Goal: Task Accomplishment & Management: Complete application form

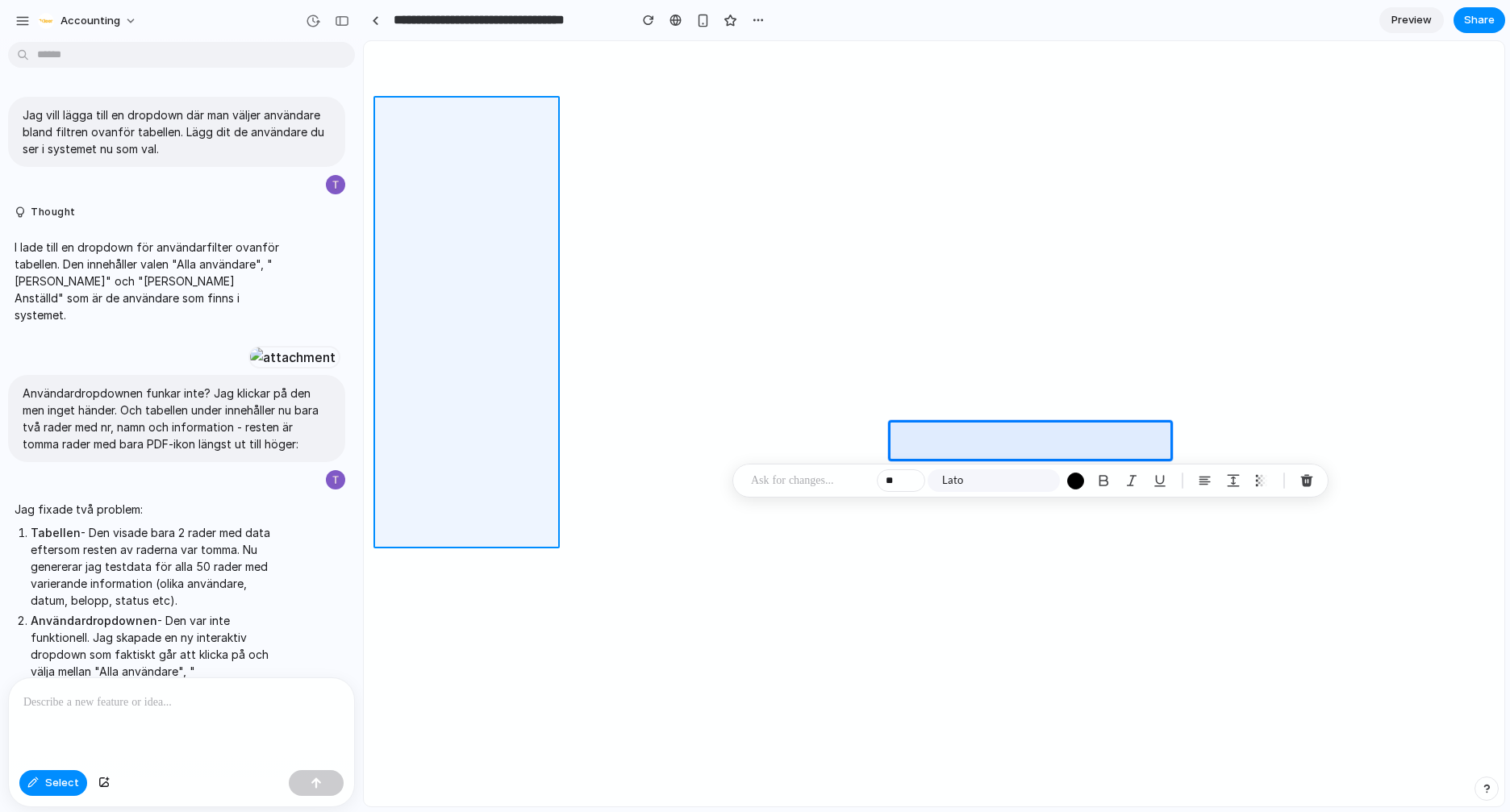
scroll to position [1079, 0]
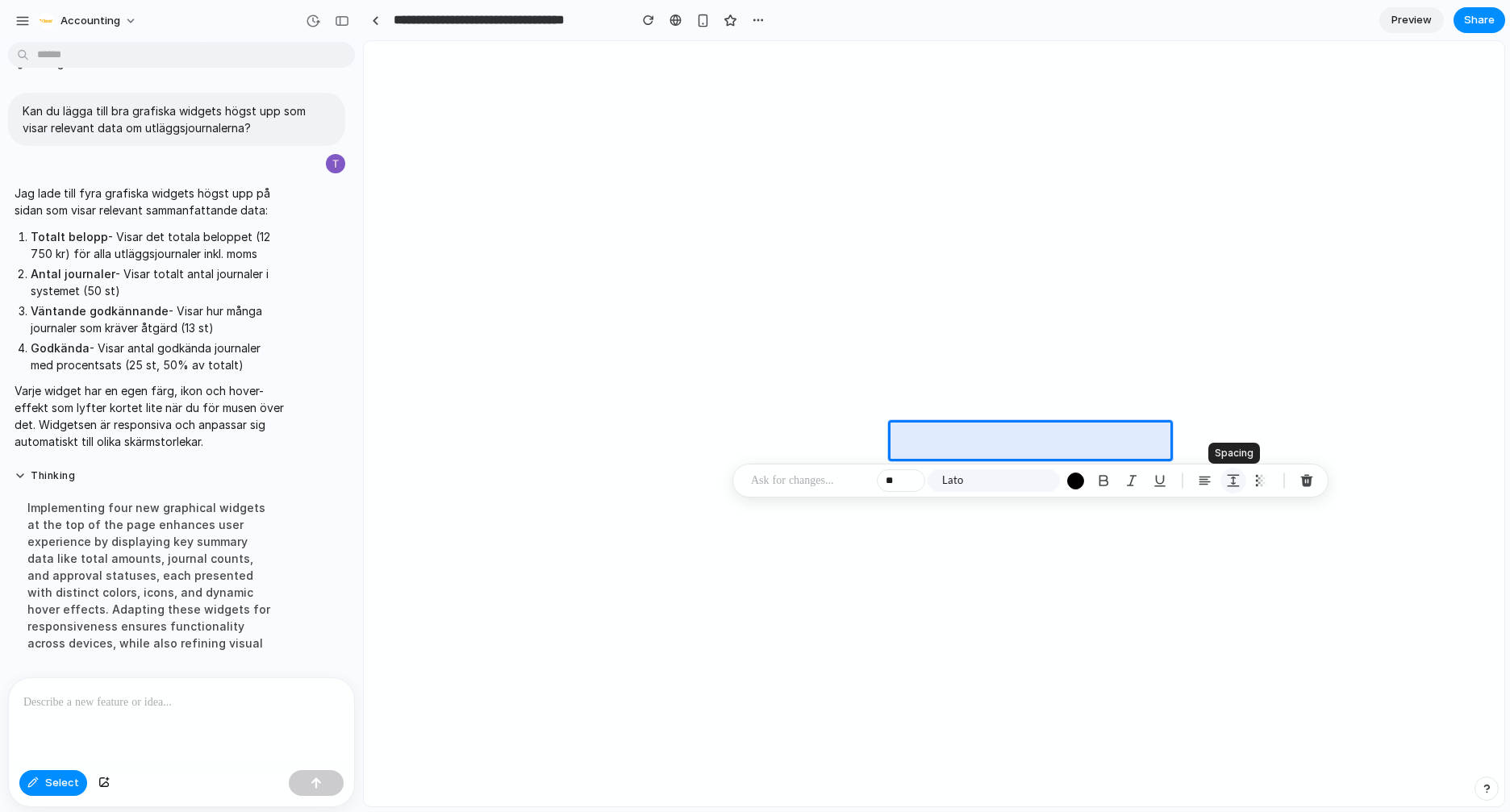
click at [1239, 481] on div "button" at bounding box center [1232, 480] width 15 height 15
click at [1318, 551] on input "*" at bounding box center [1328, 552] width 81 height 32
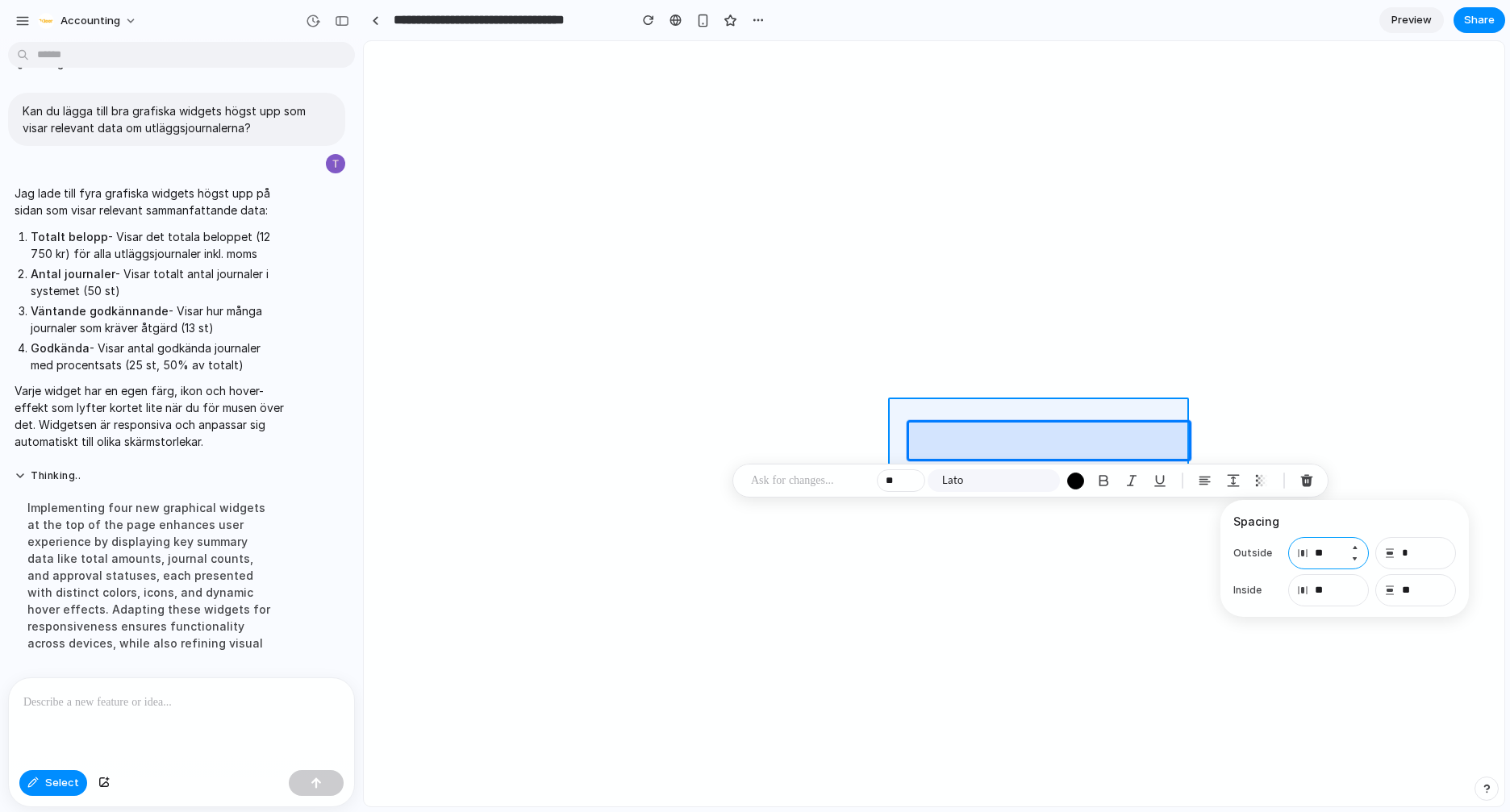
type input "*"
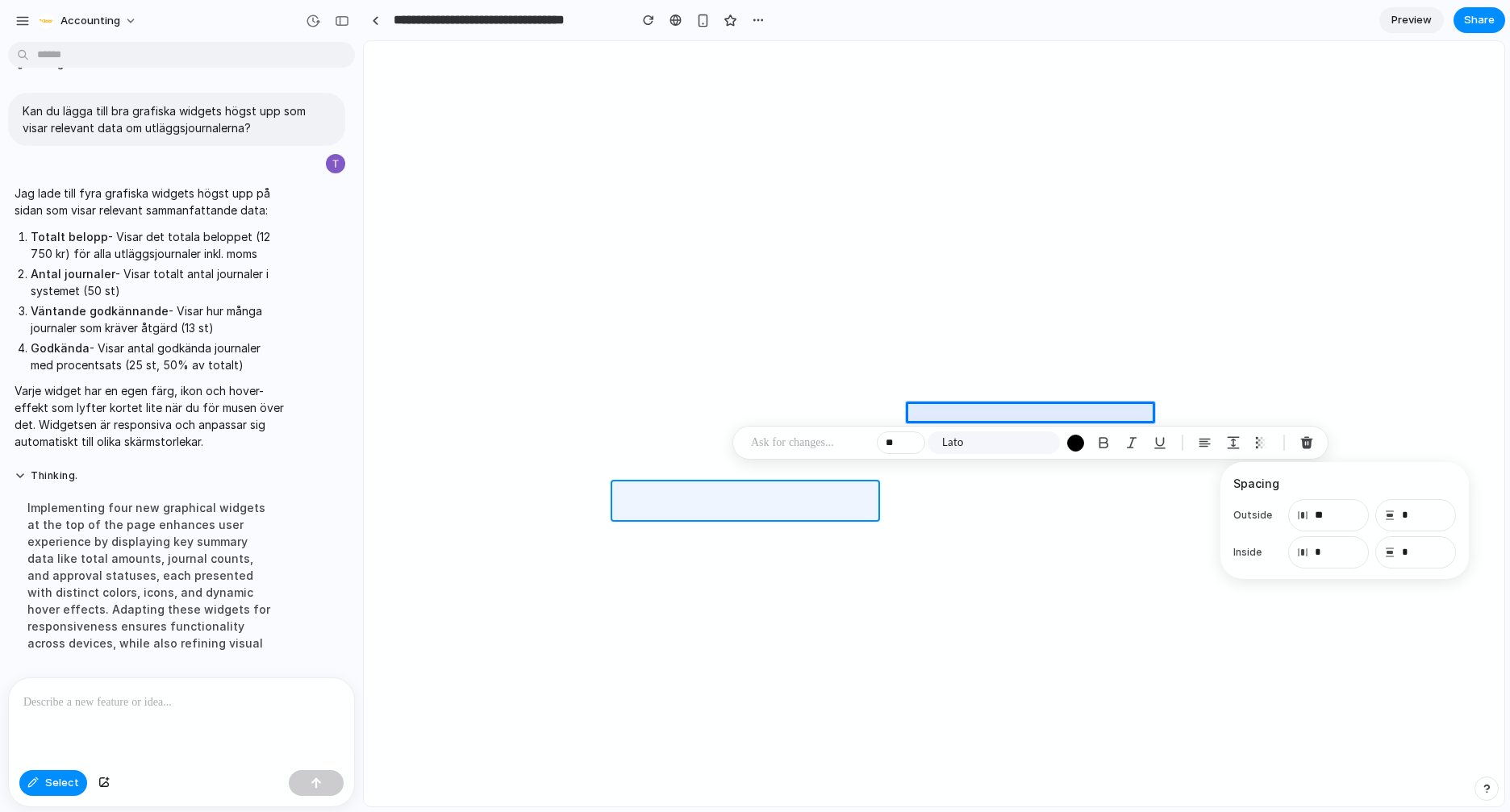
click at [725, 491] on div at bounding box center [933, 424] width 1141 height 765
type input "*"
type input "**"
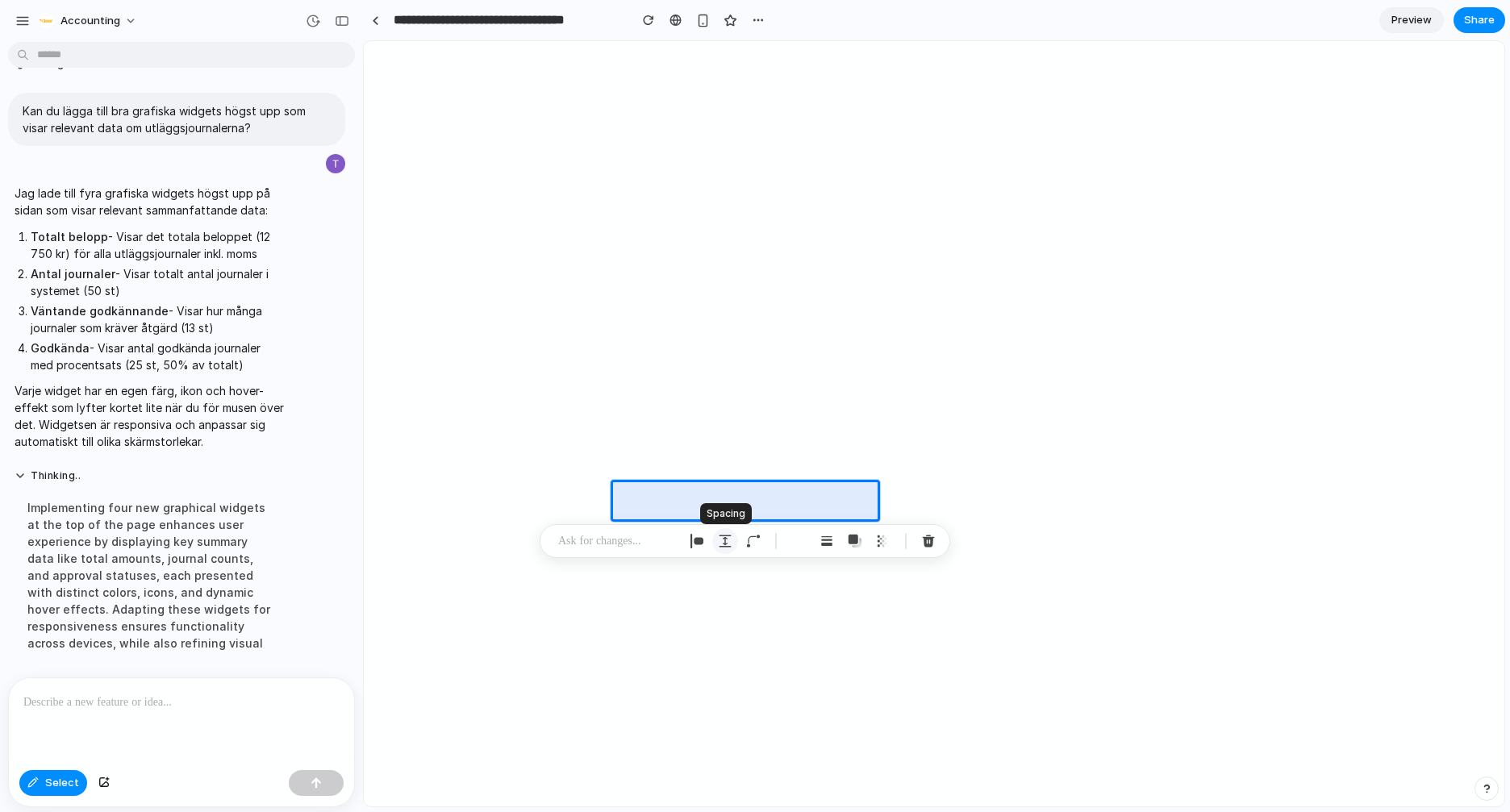
click at [723, 539] on div "button" at bounding box center [725, 540] width 15 height 15
click at [826, 614] on input "*" at bounding box center [819, 612] width 81 height 32
click at [812, 649] on input "**" at bounding box center [819, 649] width 81 height 32
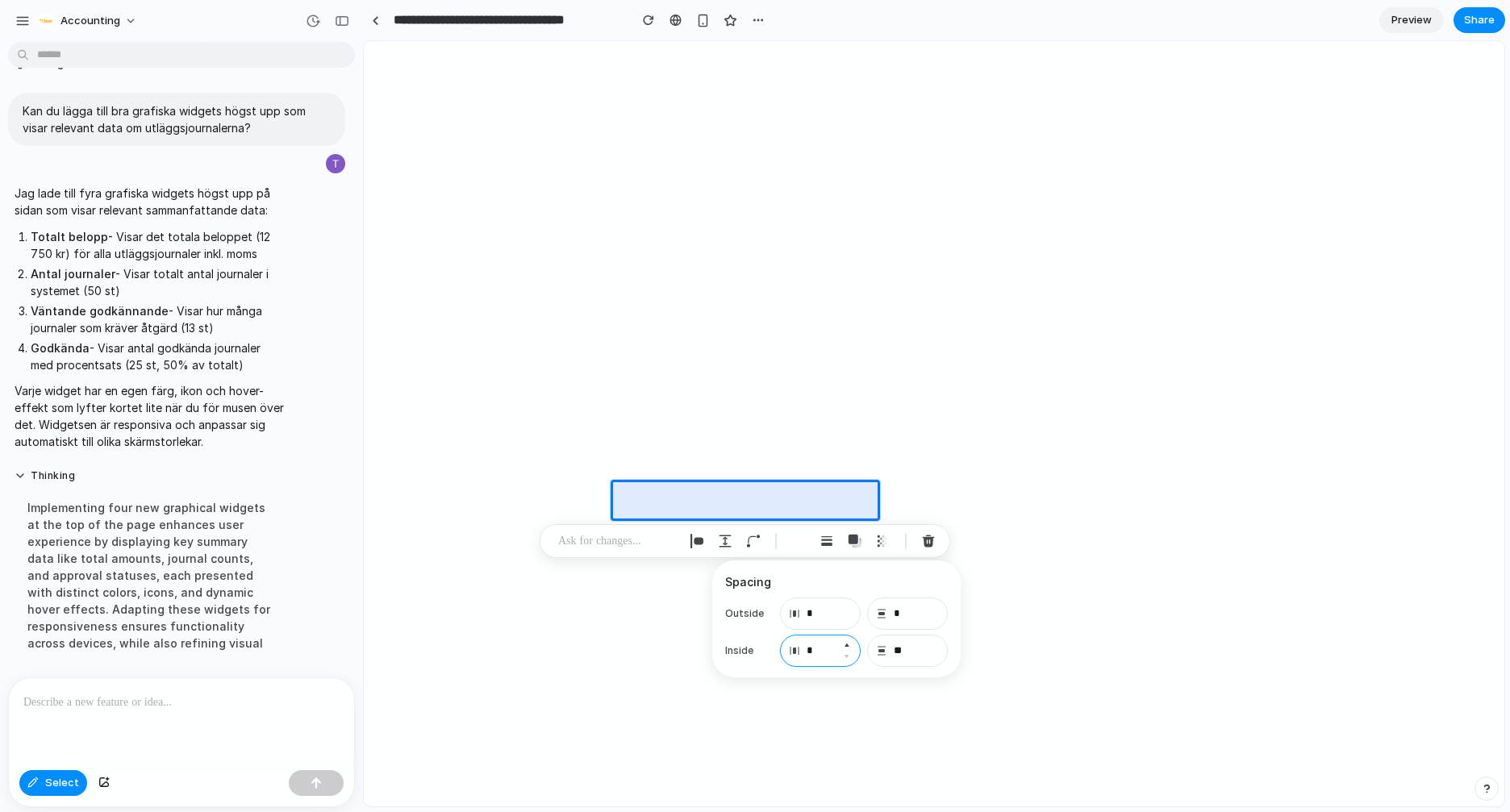
type input "*"
click at [808, 608] on input "*" at bounding box center [819, 612] width 81 height 32
type input "*"
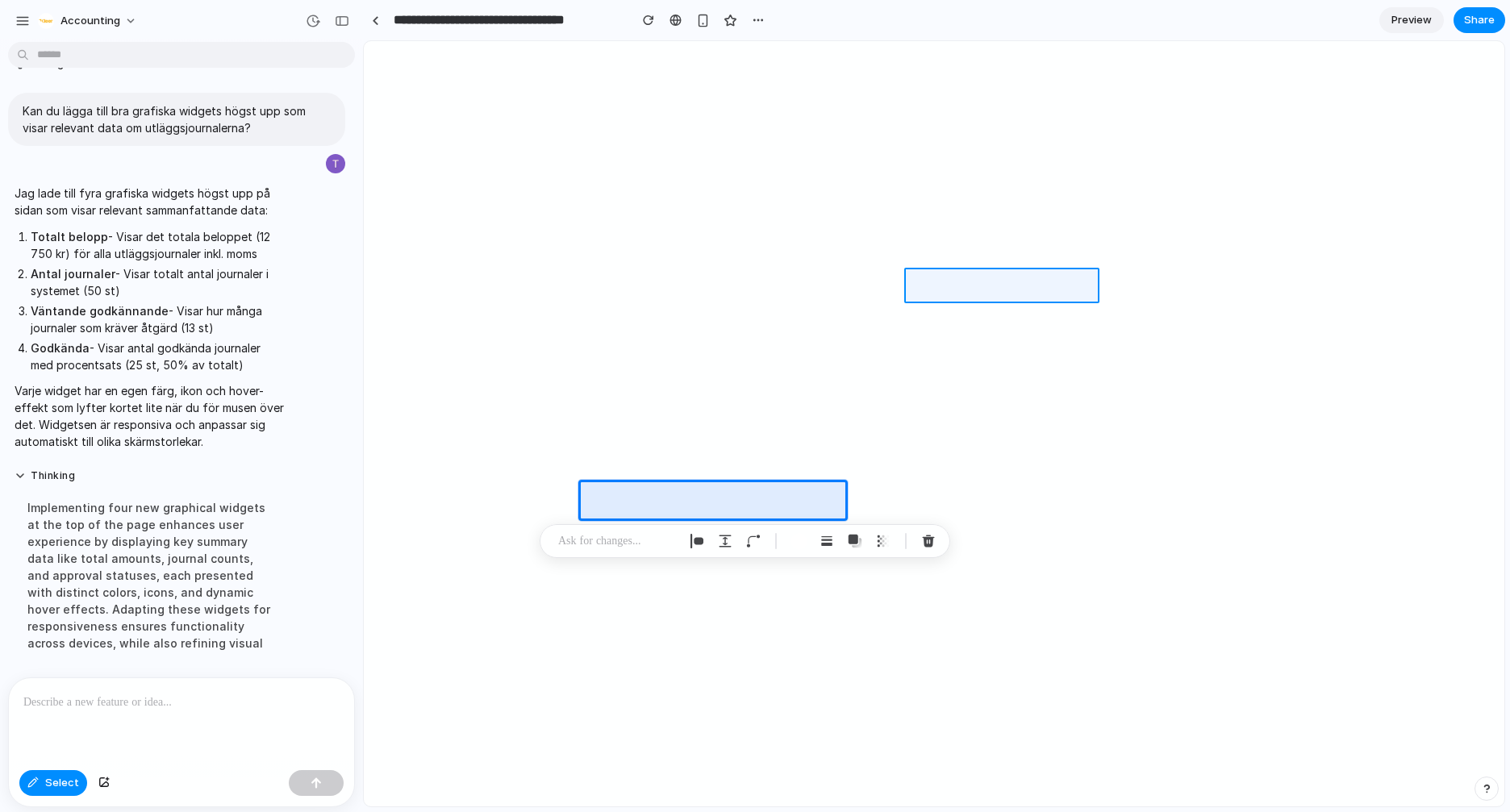
click at [952, 287] on div at bounding box center [933, 424] width 1141 height 765
type input "*"
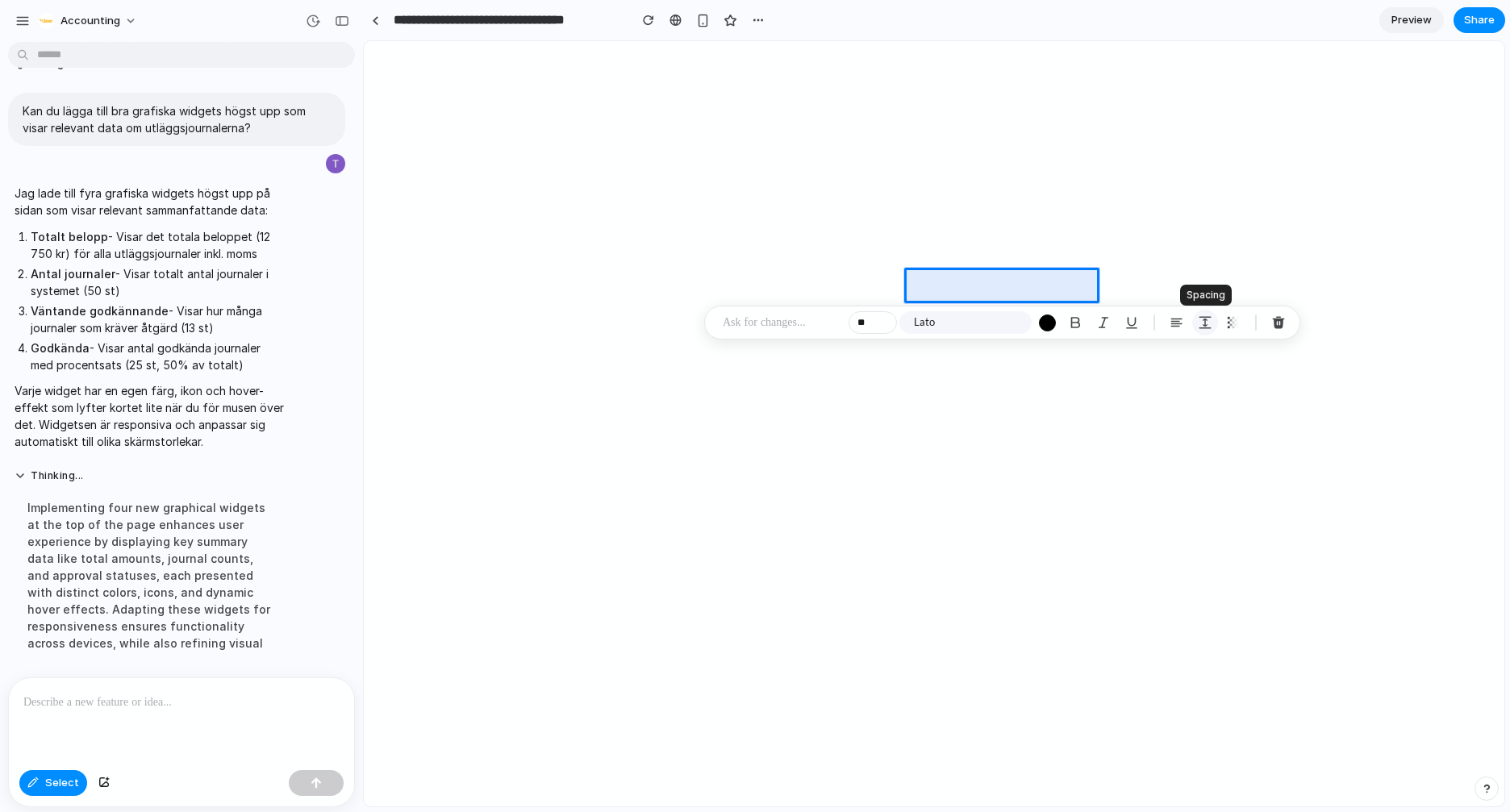
click at [1205, 321] on div "button" at bounding box center [1204, 322] width 15 height 15
click at [1000, 277] on div at bounding box center [933, 424] width 1141 height 765
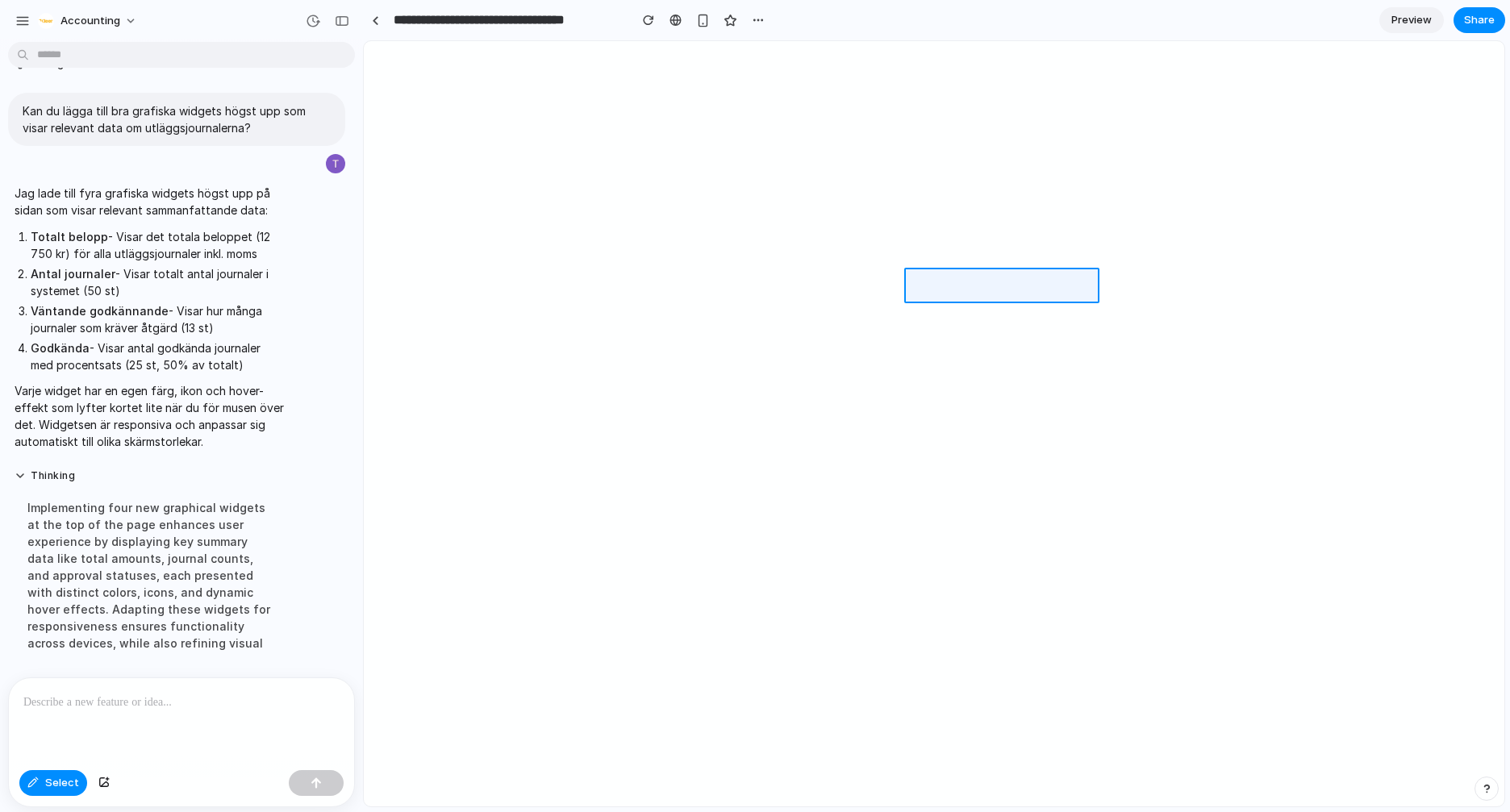
click at [1000, 277] on div at bounding box center [933, 424] width 1141 height 765
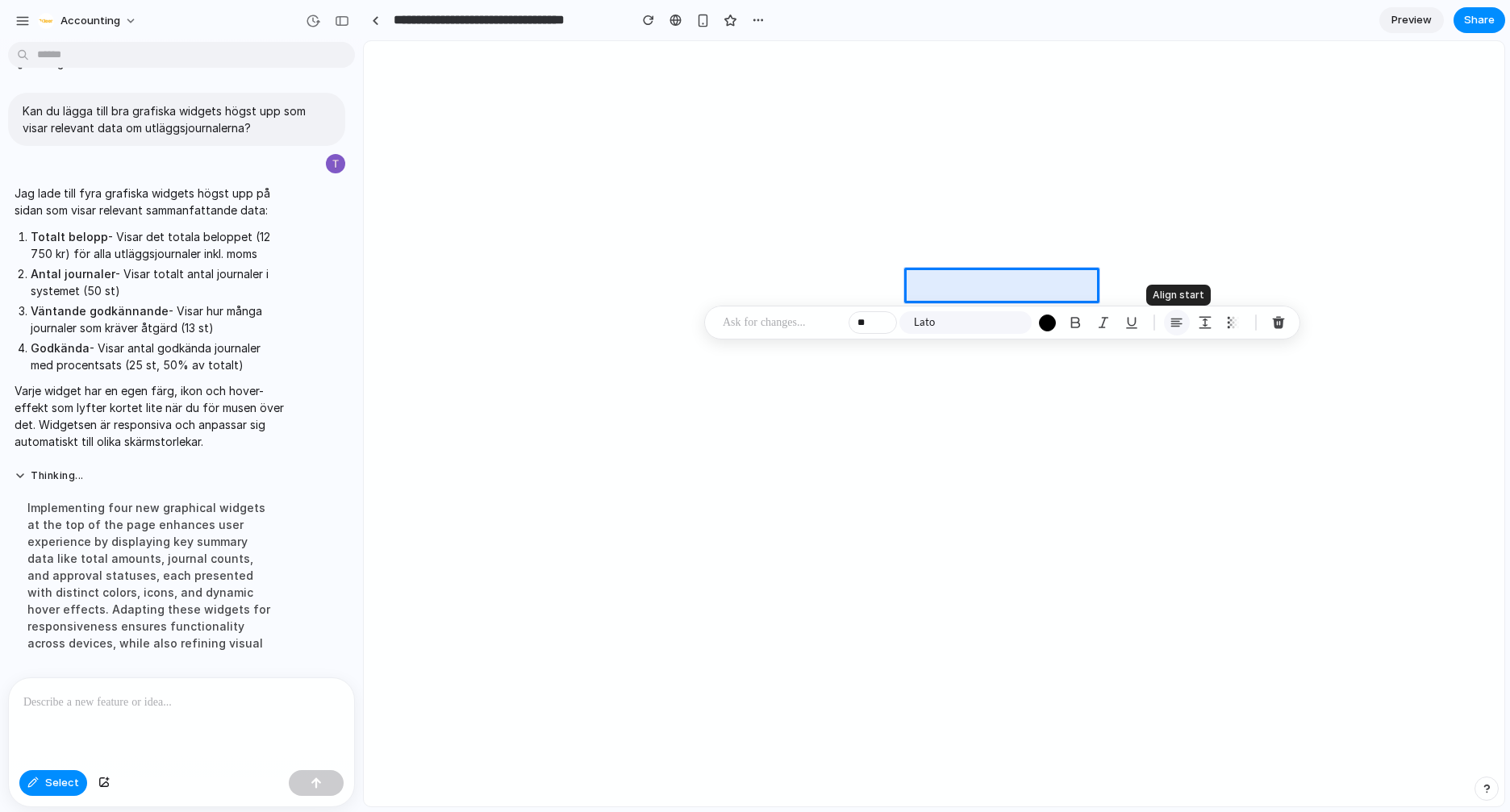
click at [1178, 325] on div "button" at bounding box center [1176, 322] width 15 height 15
click at [765, 317] on p at bounding box center [782, 322] width 120 height 19
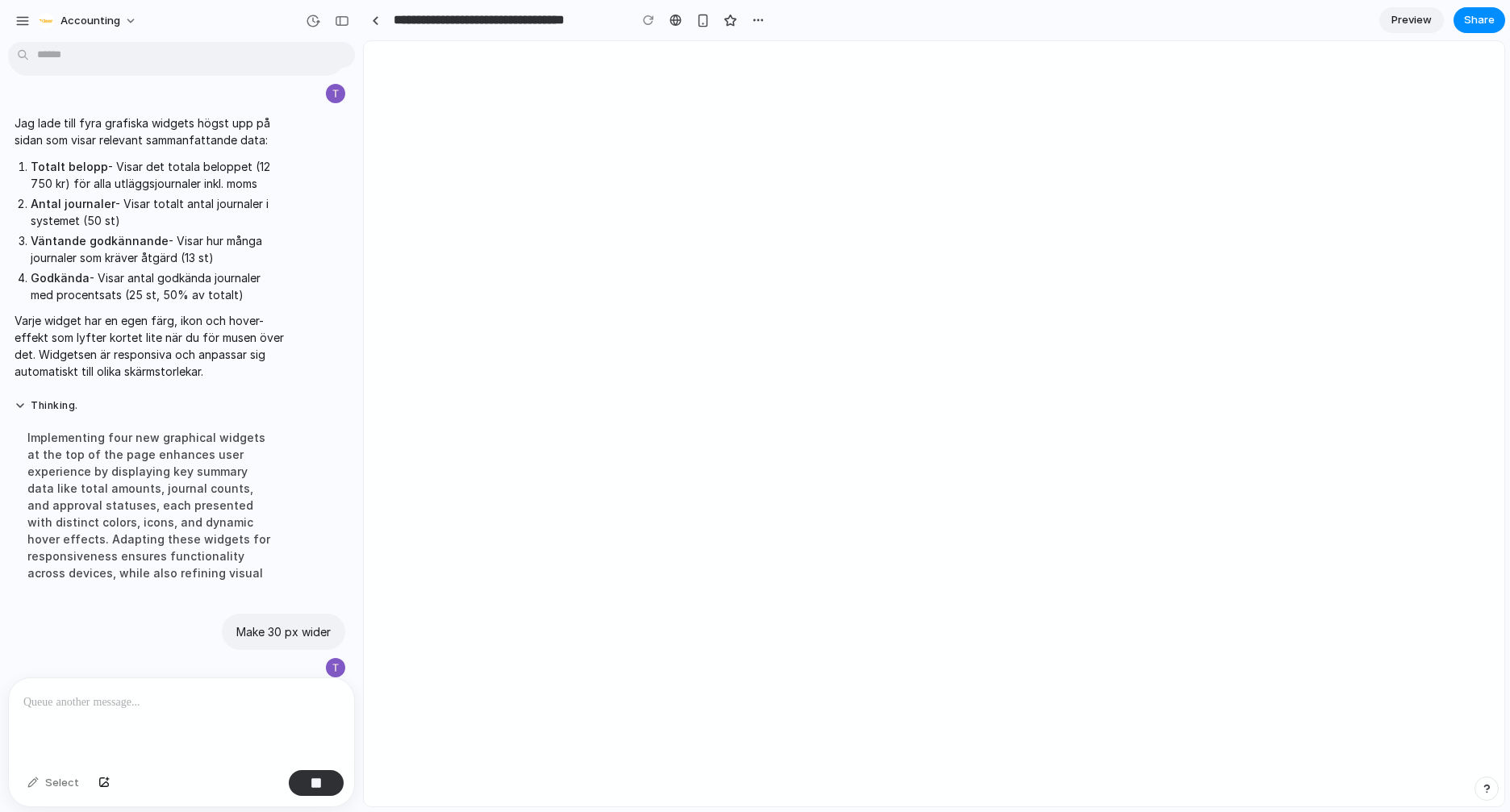
scroll to position [1158, 0]
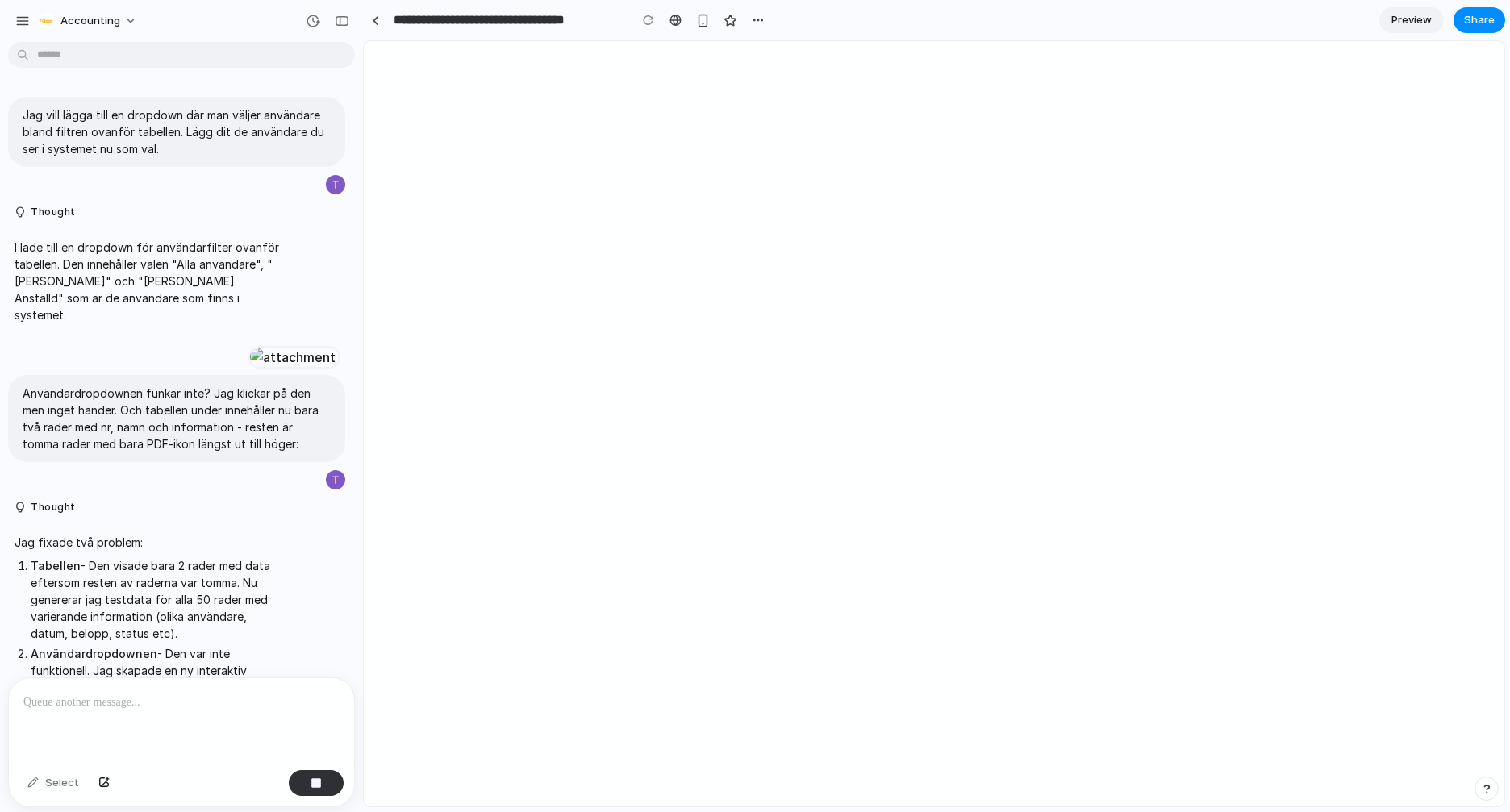
scroll to position [1084, 0]
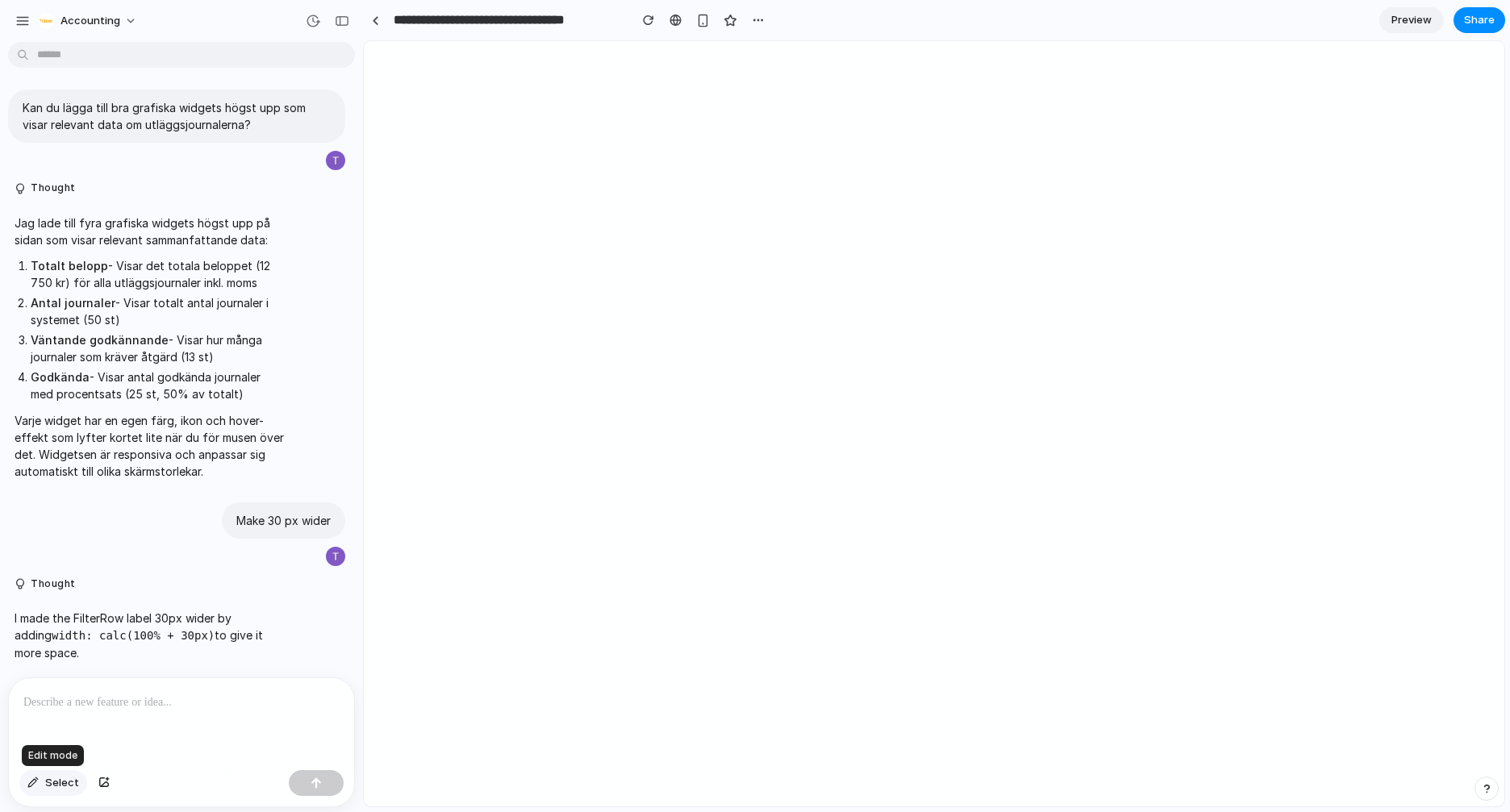
click at [59, 790] on span "Select" at bounding box center [61, 783] width 34 height 17
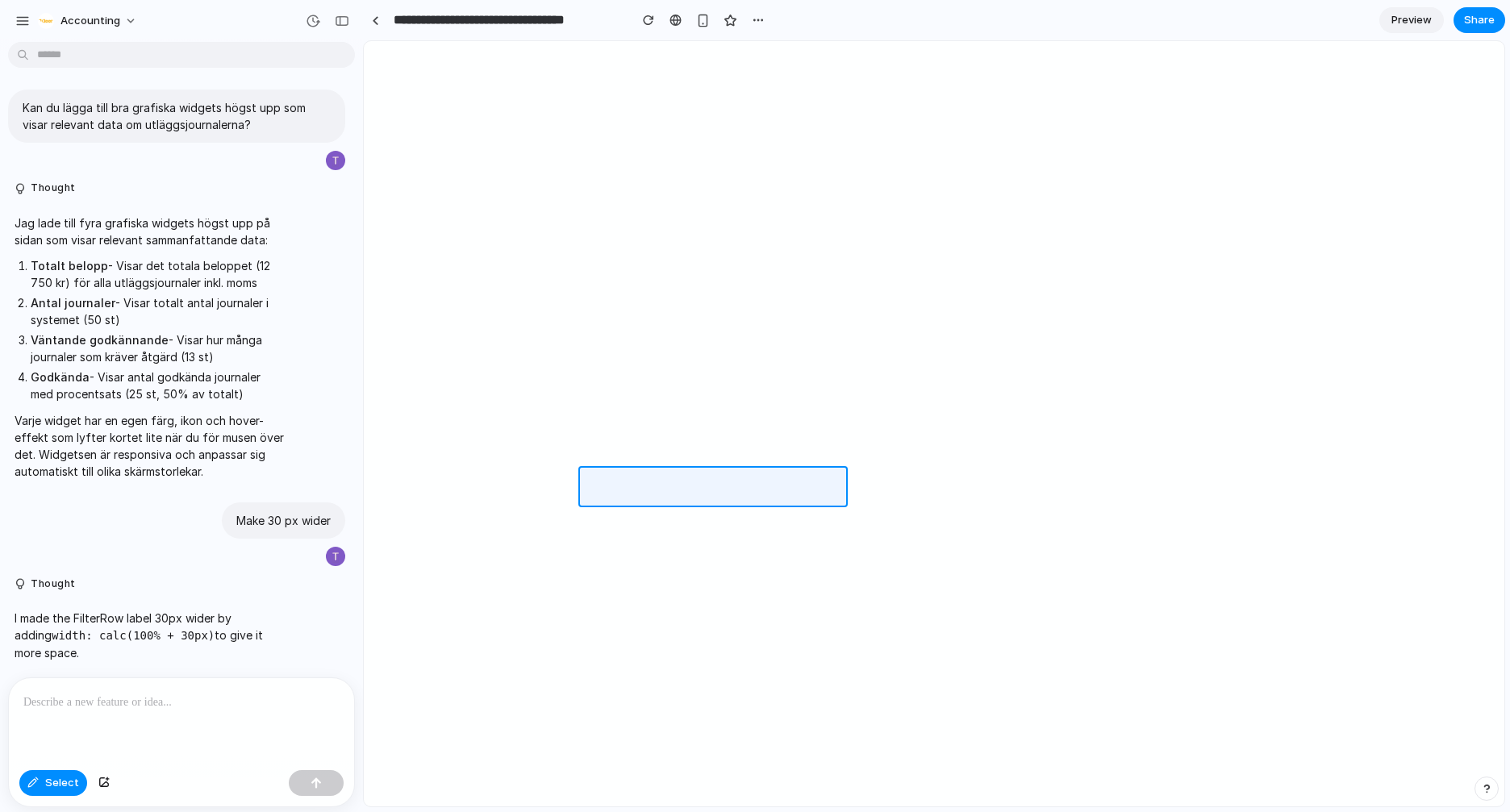
click at [667, 481] on div at bounding box center [933, 424] width 1141 height 765
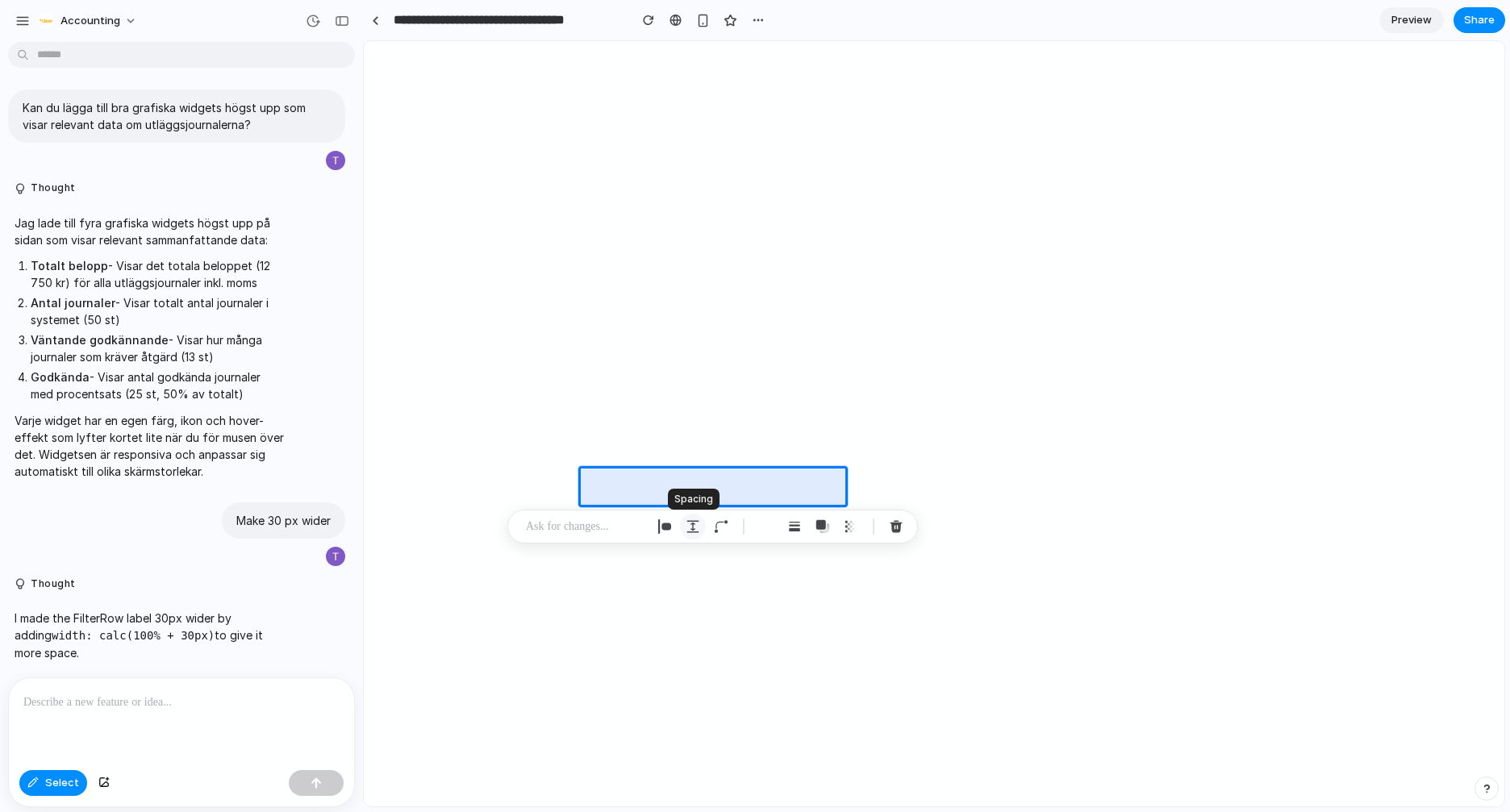
click at [700, 523] on button "button" at bounding box center [693, 526] width 25 height 25
click at [783, 604] on input "***" at bounding box center [787, 599] width 81 height 32
type input "*"
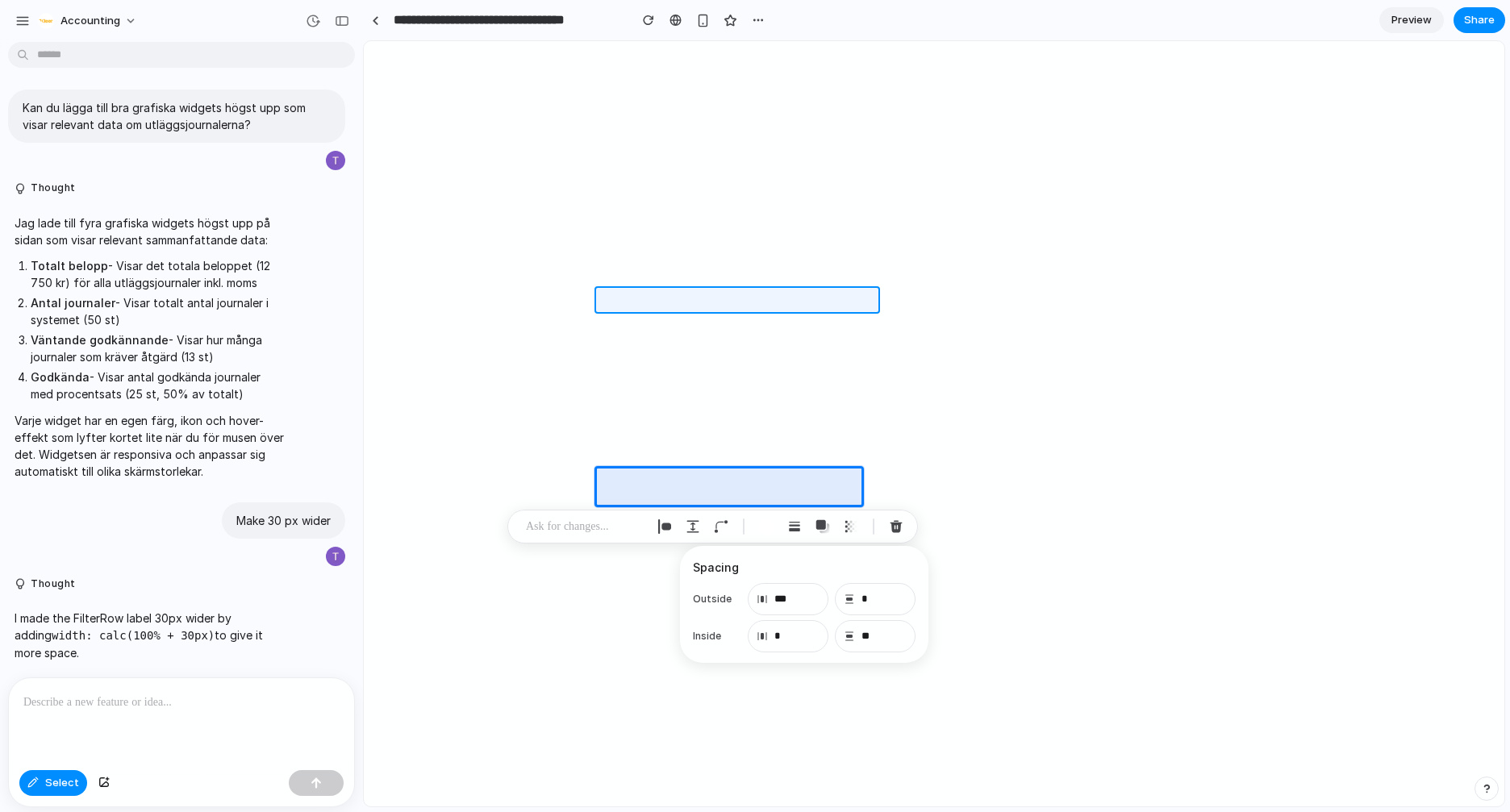
click at [771, 303] on div at bounding box center [933, 424] width 1141 height 765
type input "*"
type input "**"
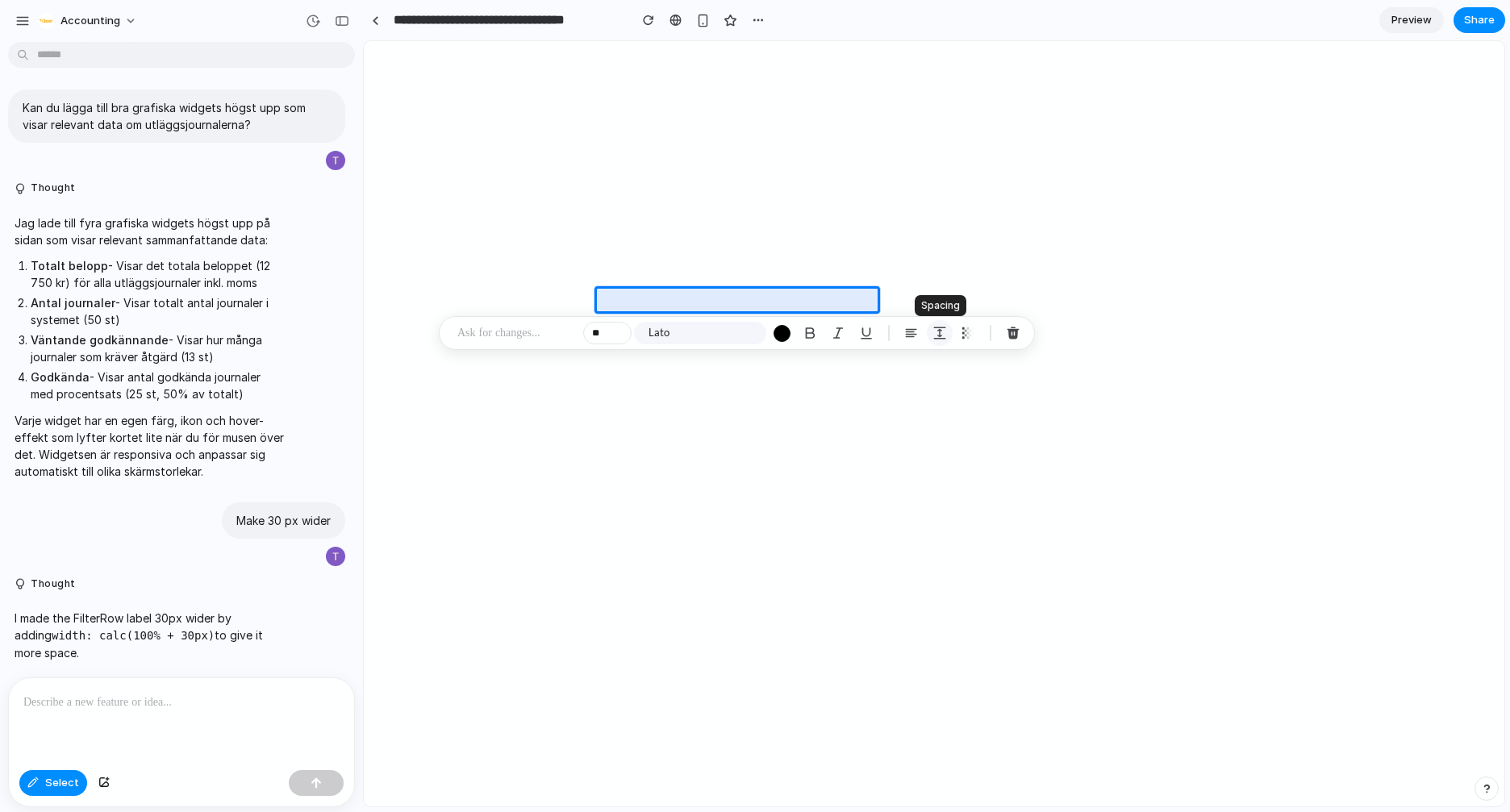
click at [938, 340] on div "button" at bounding box center [939, 332] width 15 height 15
click at [1027, 445] on input "**" at bounding box center [1035, 442] width 81 height 32
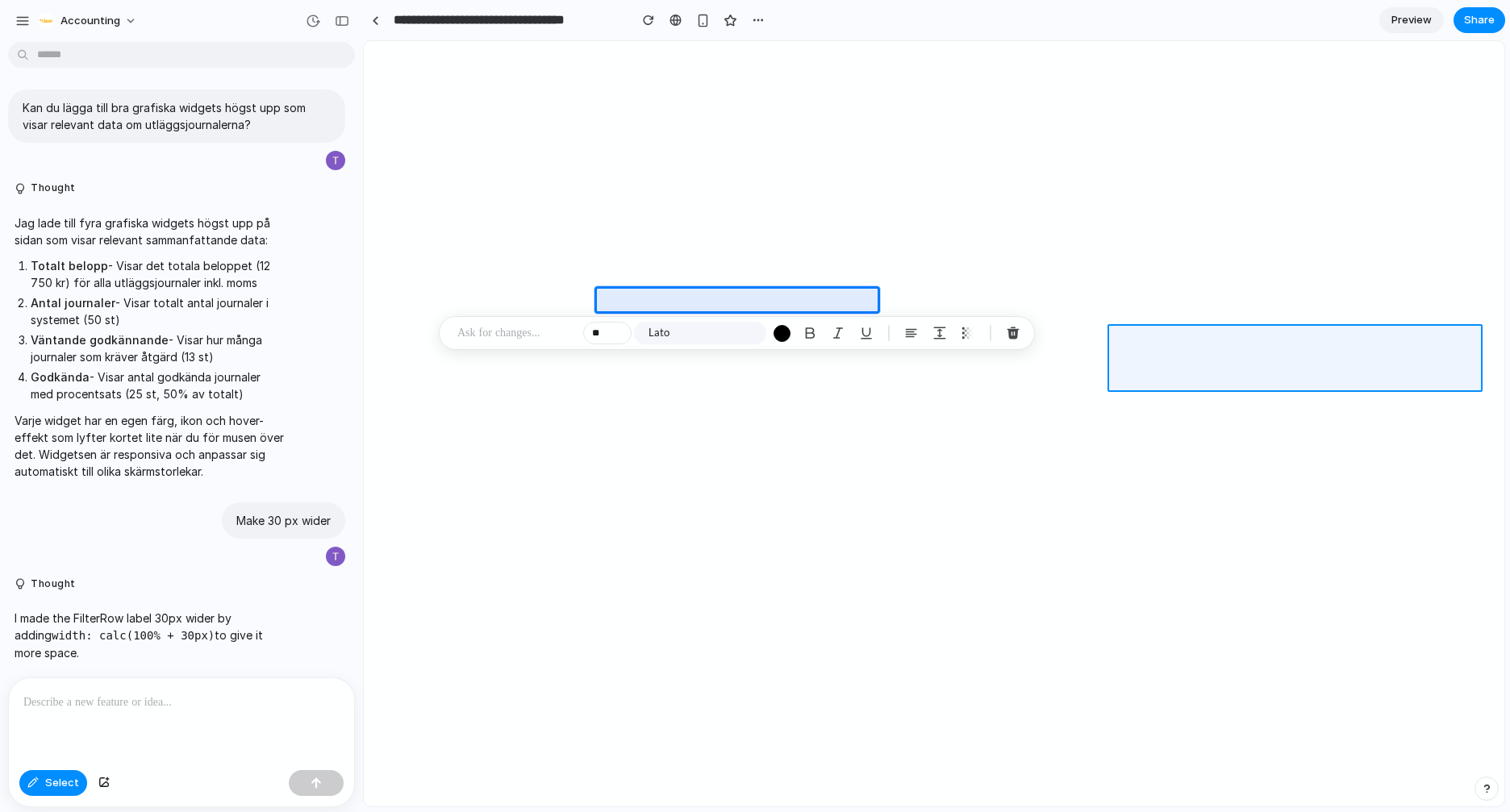
click at [1319, 374] on div at bounding box center [933, 424] width 1141 height 765
type input "**"
type input "*"
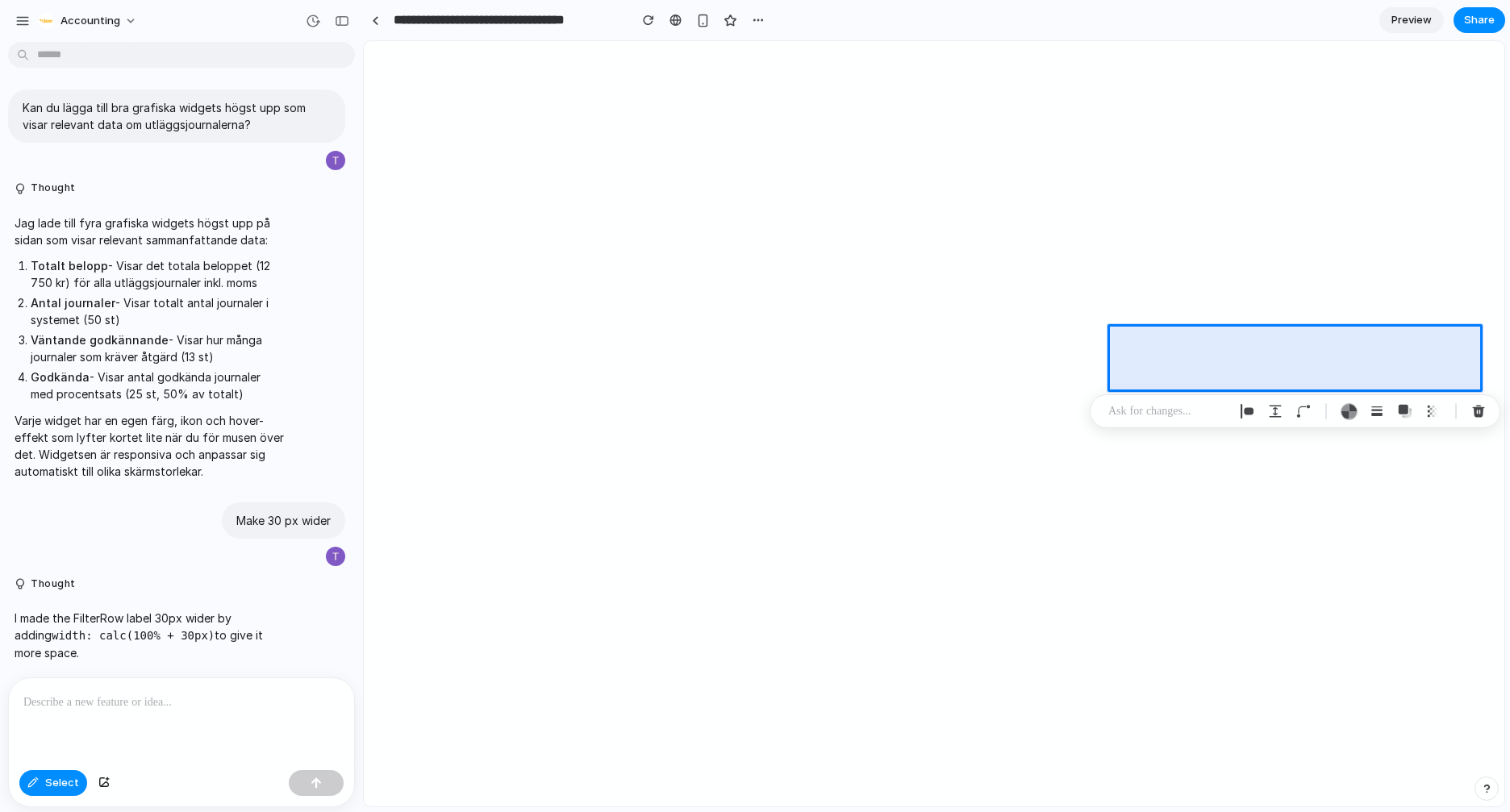
click at [166, 388] on li "Godkända - Visar antal godkända journaler med procentsats (25 st, 50% av totalt)" at bounding box center [157, 385] width 253 height 34
click at [712, 630] on div at bounding box center [933, 424] width 1141 height 765
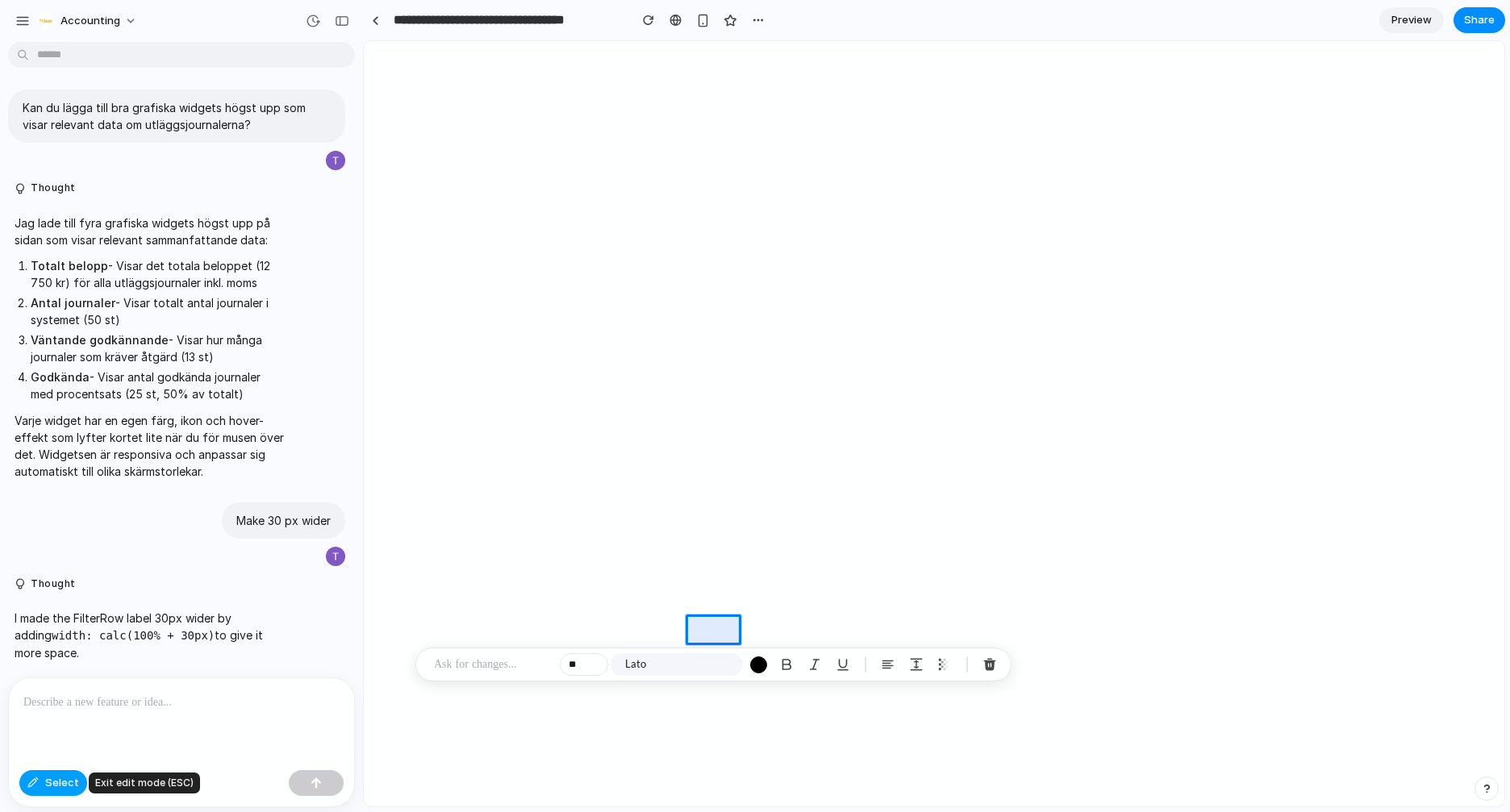
click at [41, 784] on button "Select" at bounding box center [54, 783] width 68 height 25
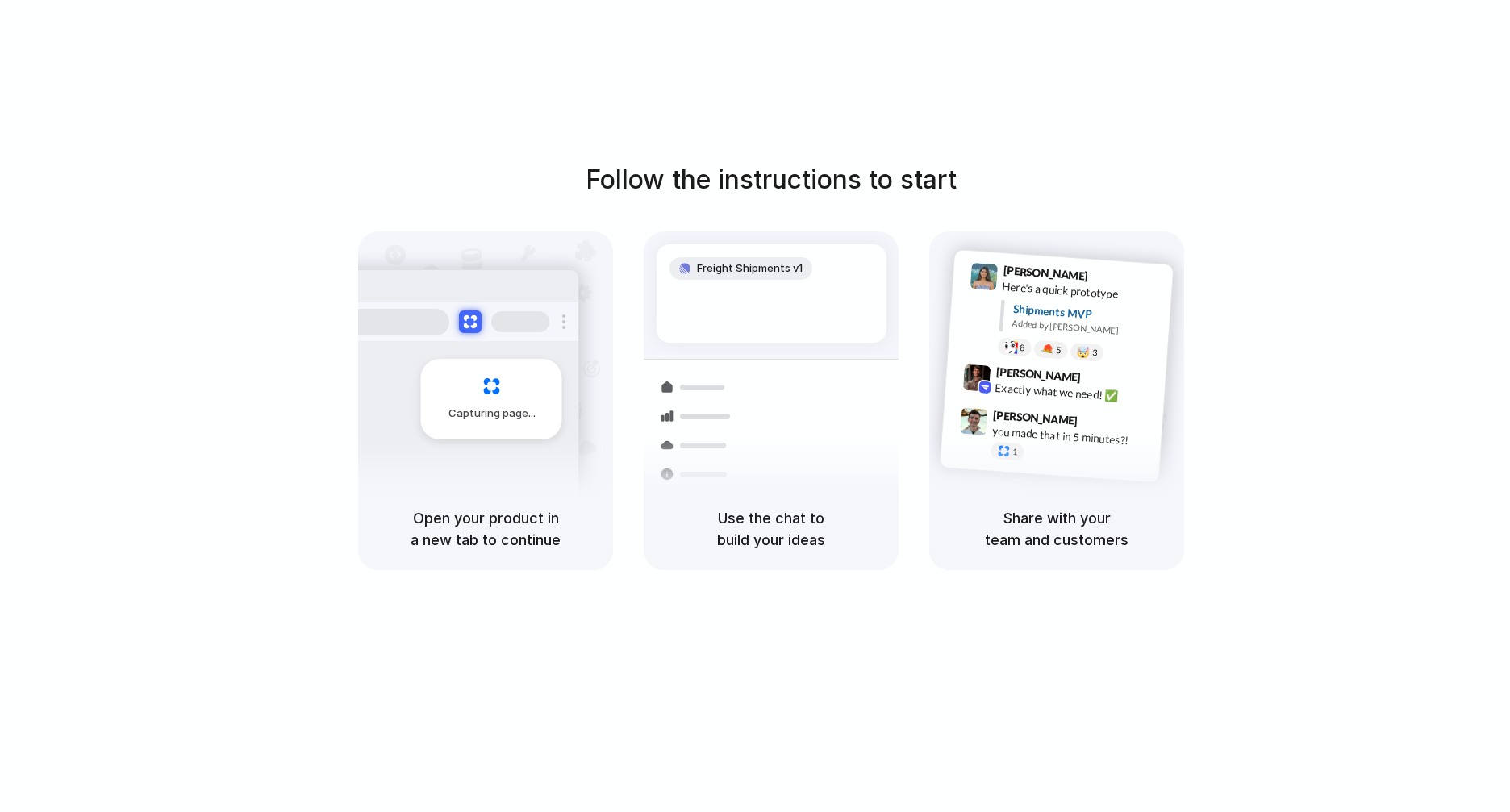
click at [640, 37] on div "Follow the instructions to start Capturing page Open your product in a new tab …" at bounding box center [771, 422] width 1542 height 844
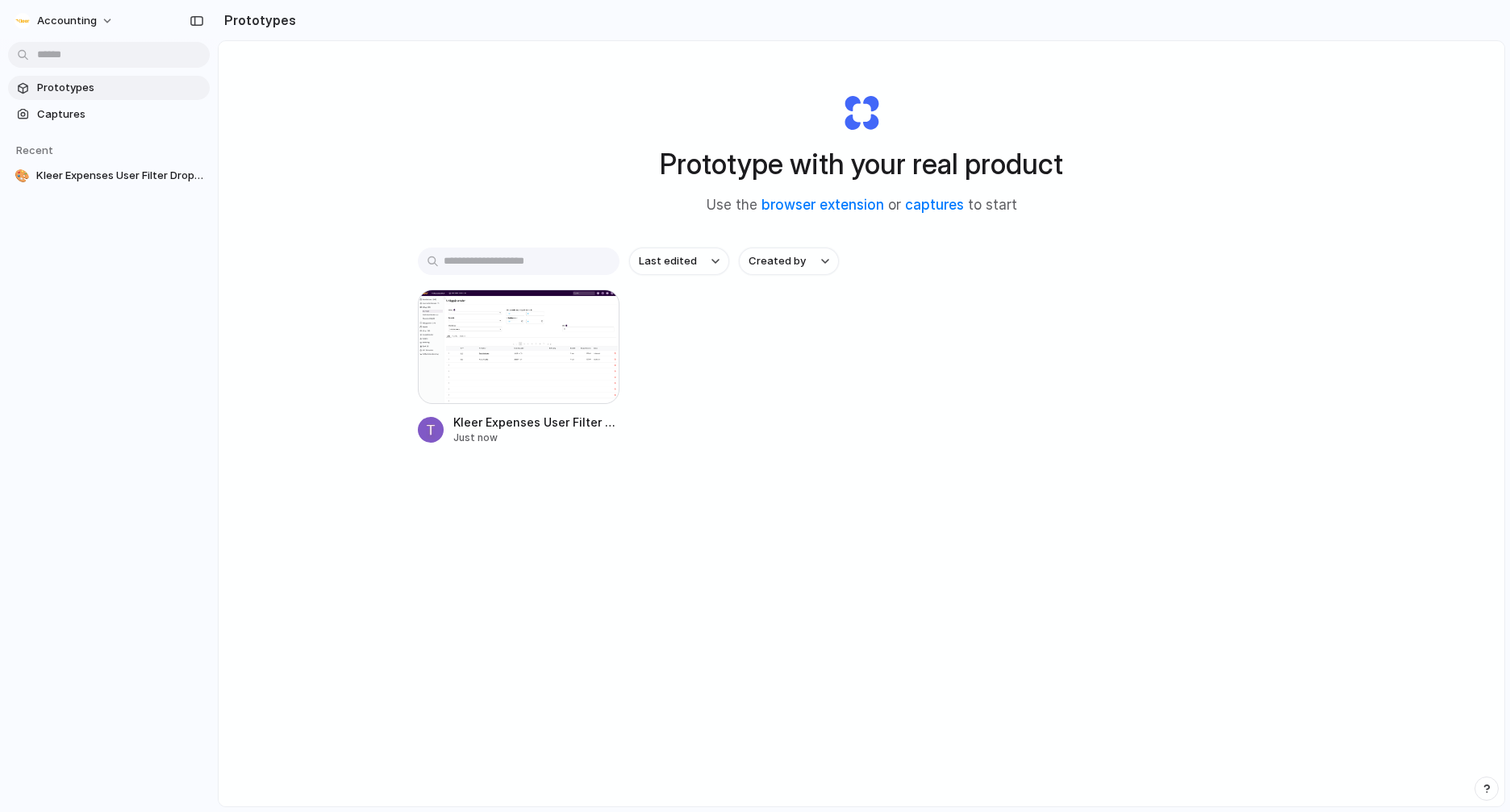
click at [442, 146] on div "Prototype with your real product Use the browser extension or captures to start…" at bounding box center [861, 465] width 1286 height 850
click at [1057, 325] on div "Kleer Expenses User Filter Dropdown Just now" at bounding box center [861, 367] width 887 height 156
